Goal: Task Accomplishment & Management: Manage account settings

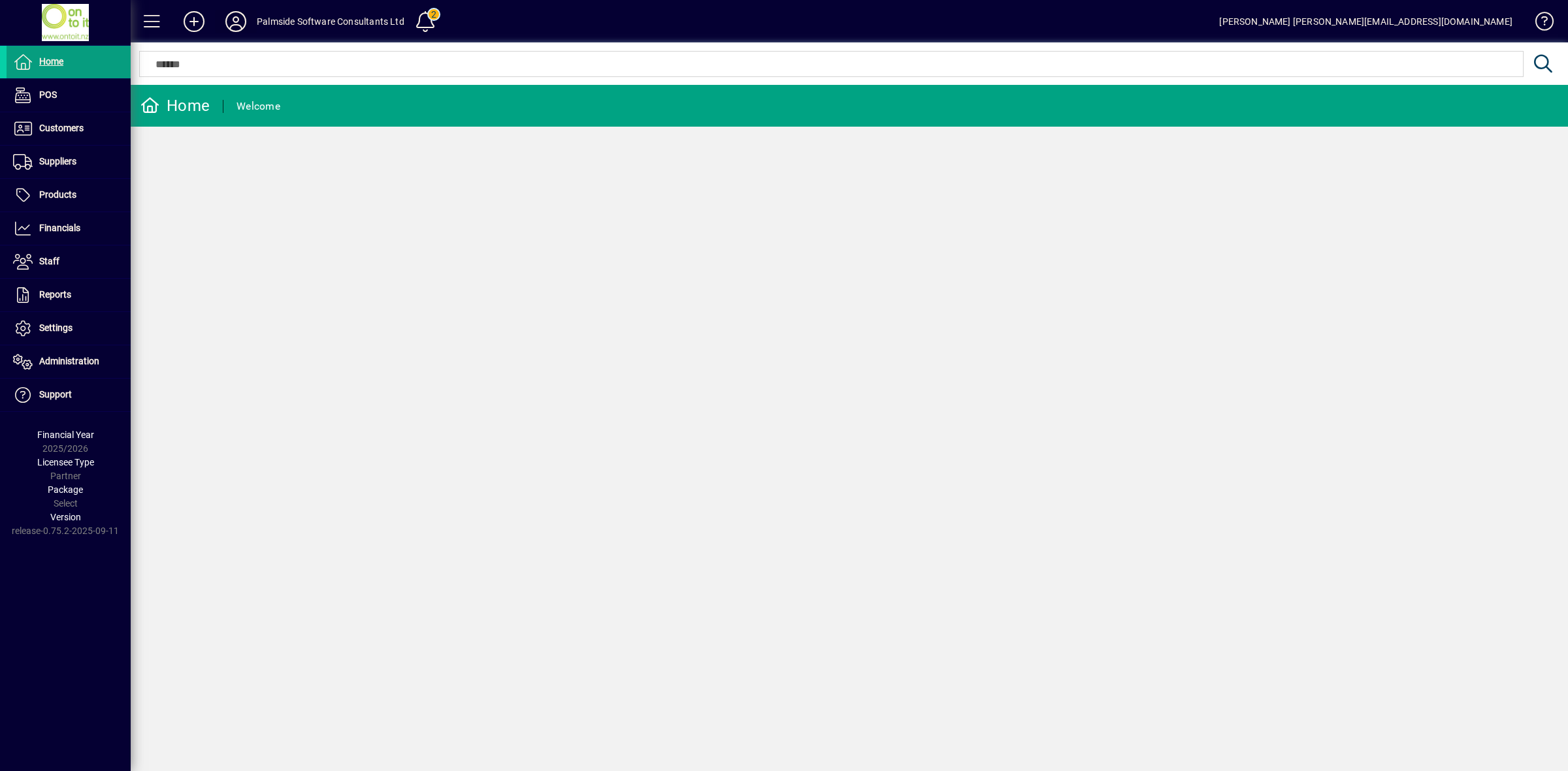
click at [230, 18] on icon at bounding box center [236, 22] width 26 height 21
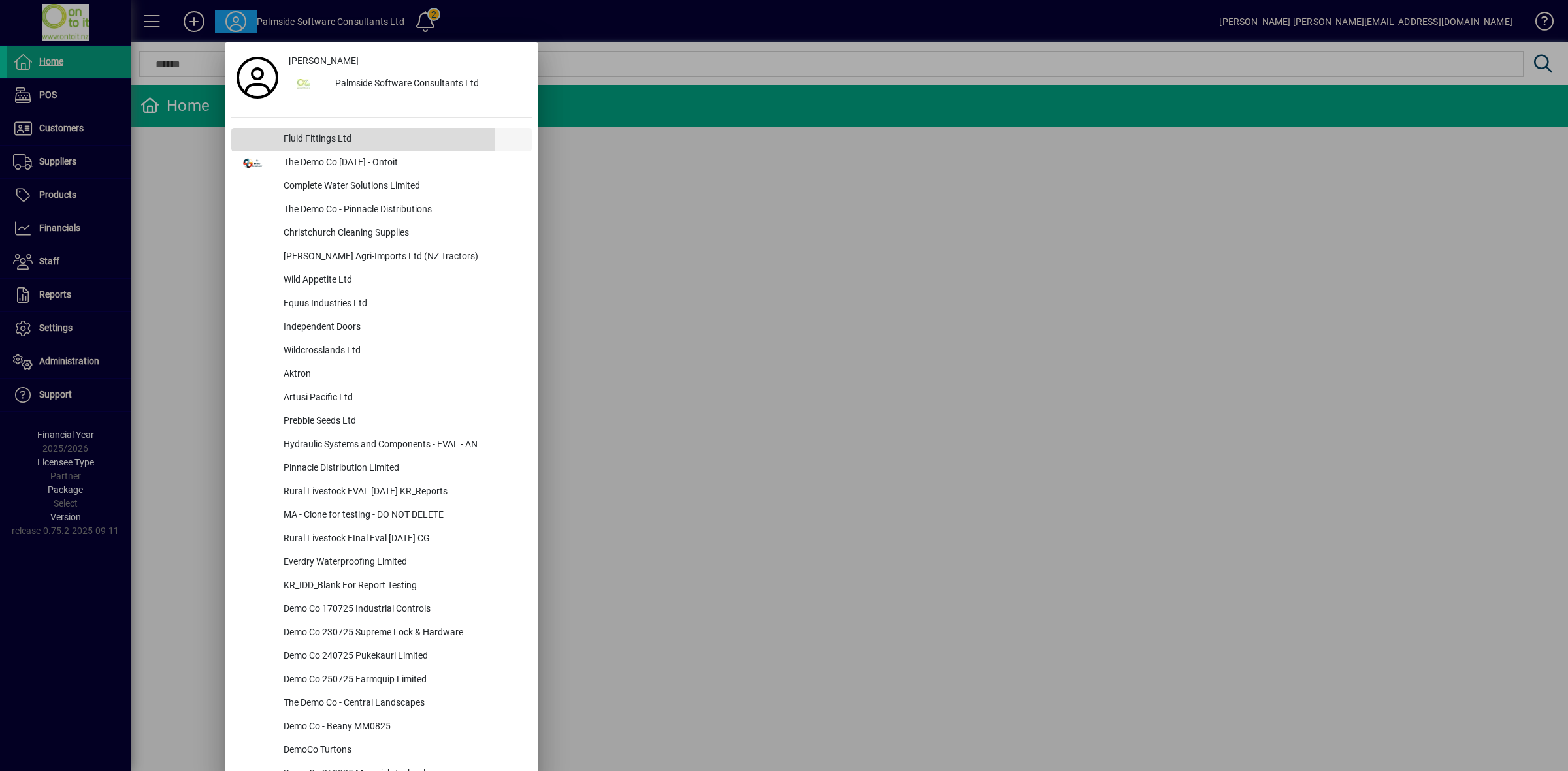
click at [302, 141] on div "Fluid Fittings Ltd" at bounding box center [402, 140] width 259 height 24
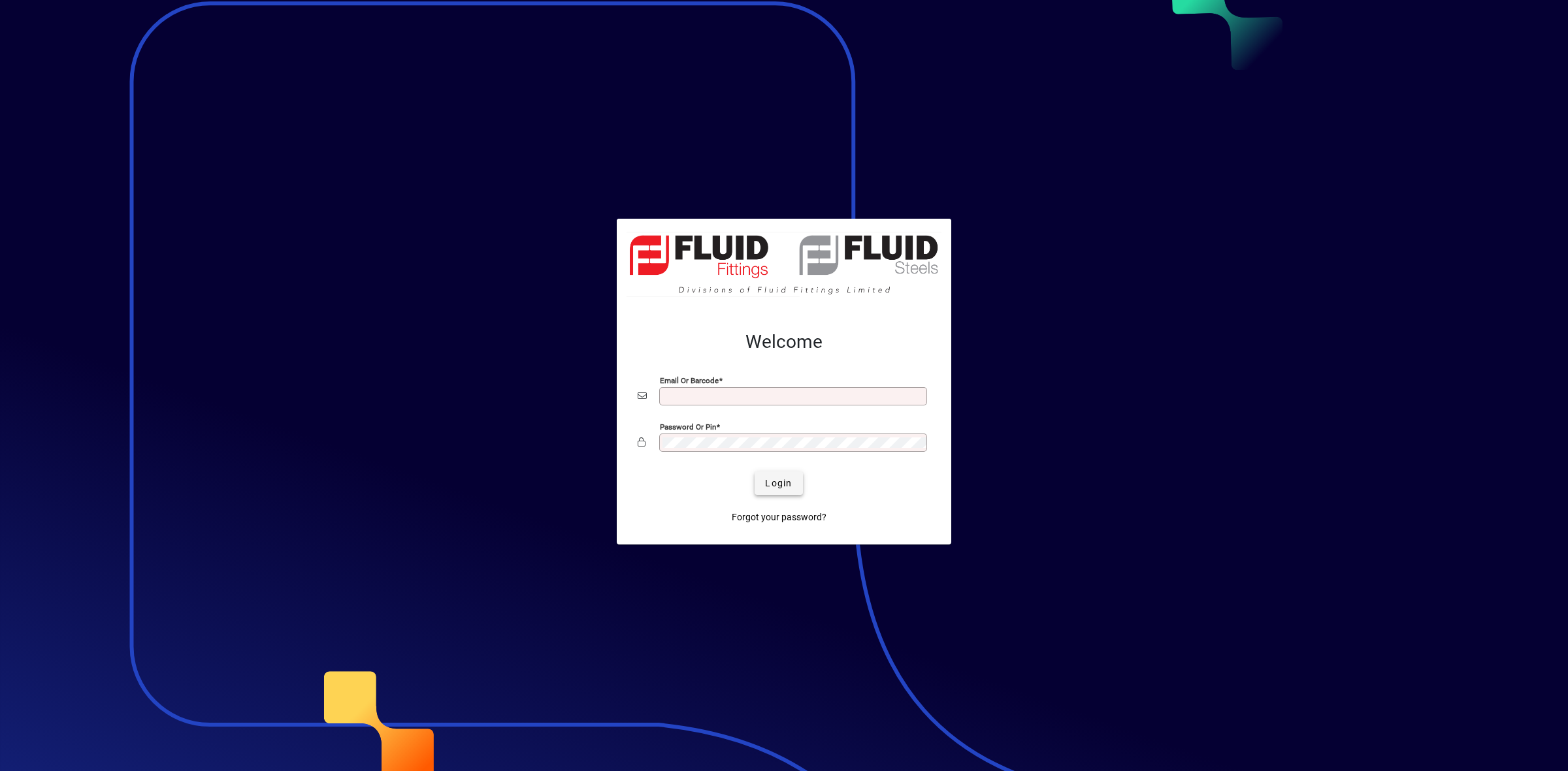
type input "**********"
click at [788, 482] on span "Login" at bounding box center [778, 483] width 27 height 14
